Goal: Information Seeking & Learning: Learn about a topic

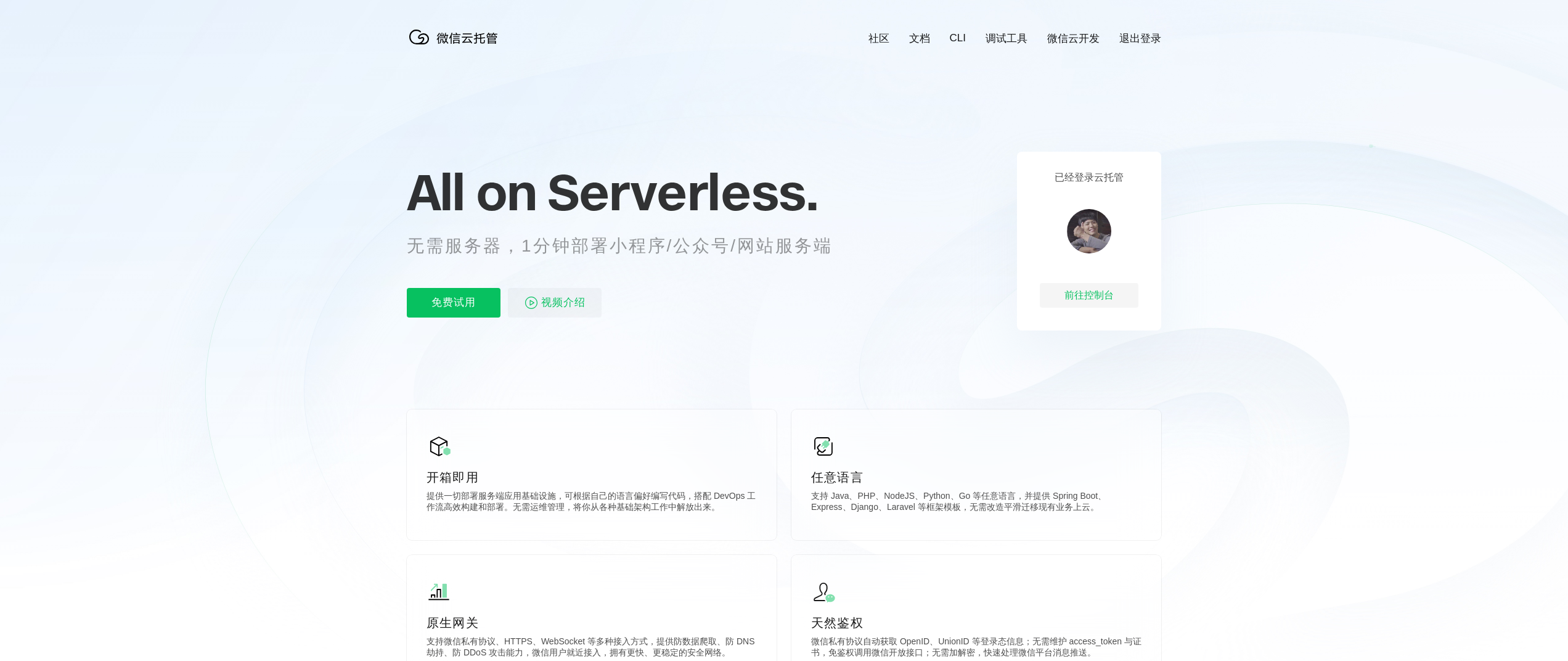
scroll to position [0, 2192]
click at [924, 39] on link "文档" at bounding box center [920, 39] width 21 height 14
click at [715, 271] on div "All on Serverless. 无需服务器，1分钟部署小程序/公众号/网站服务端 免费试用 视频介绍" at bounding box center [635, 241] width 456 height 179
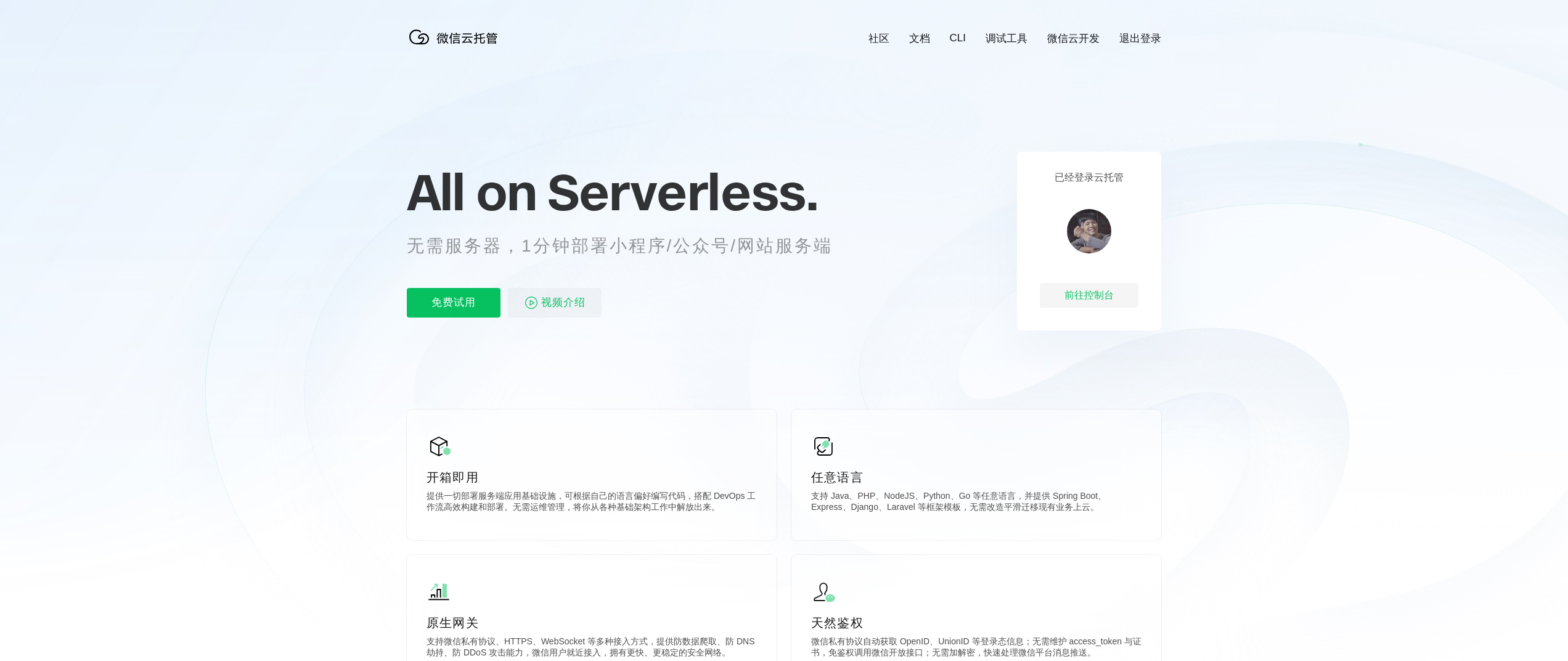
click at [924, 45] on icon at bounding box center [784, 333] width 1184 height 666
click at [924, 42] on link "文档" at bounding box center [920, 39] width 21 height 14
click at [924, 38] on link "文档" at bounding box center [920, 39] width 21 height 14
